Goal: Task Accomplishment & Management: Manage account settings

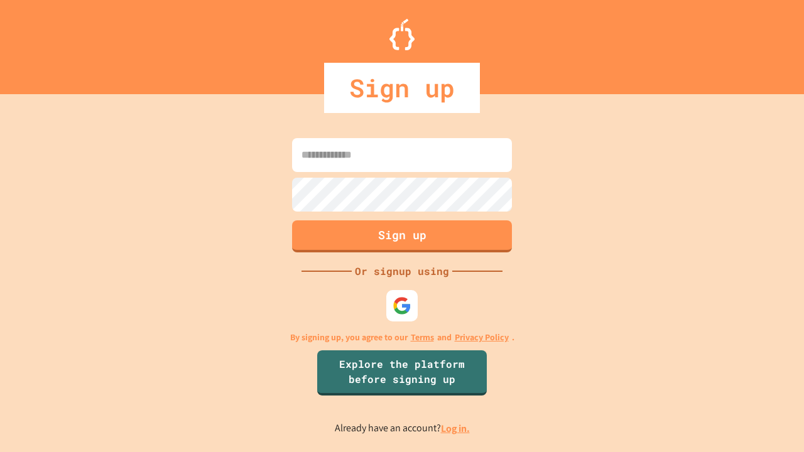
click at [456, 429] on link "Log in." at bounding box center [455, 428] width 29 height 13
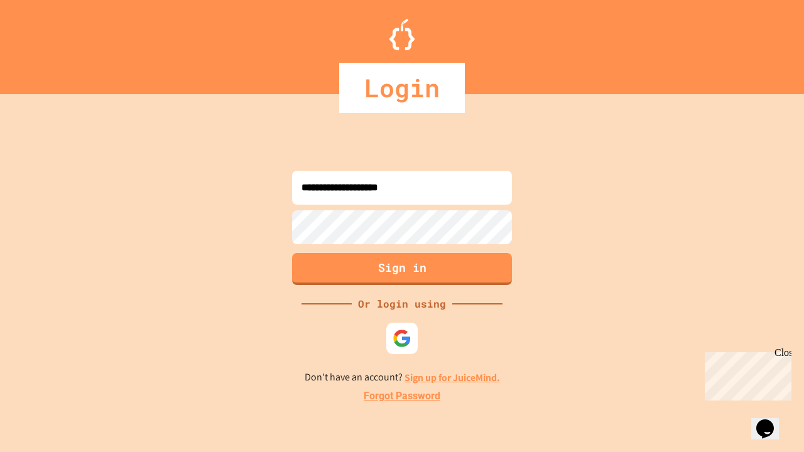
type input "**********"
